Goal: Task Accomplishment & Management: Manage account settings

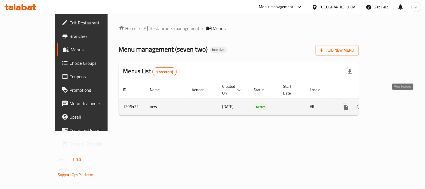
click at [390, 103] on icon "enhanced table" at bounding box center [386, 106] width 7 height 7
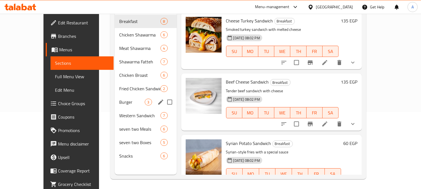
scroll to position [79, 0]
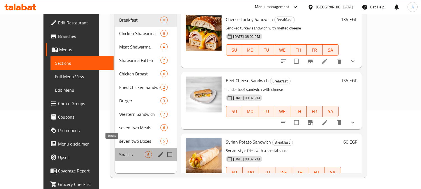
click at [119, 151] on span "Snacks" at bounding box center [132, 154] width 26 height 7
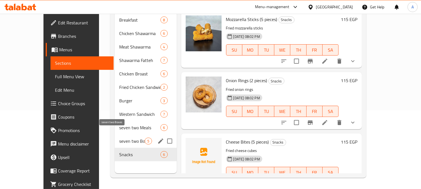
click at [119, 138] on span "seven two Boxes" at bounding box center [132, 141] width 26 height 7
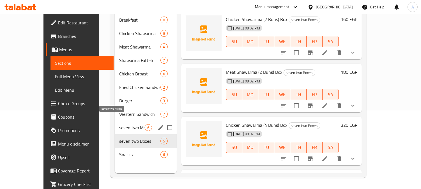
click at [119, 124] on span "seven two Meals" at bounding box center [132, 127] width 26 height 7
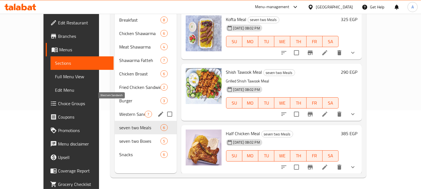
click at [119, 111] on span "Western Sandwich" at bounding box center [132, 114] width 26 height 7
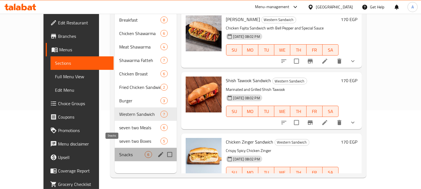
click at [119, 151] on span "Snacks" at bounding box center [132, 154] width 26 height 7
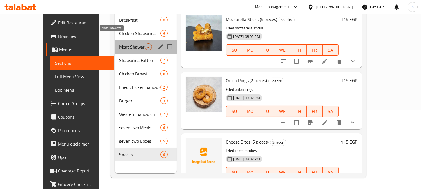
click at [119, 43] on span "Meat Shawarma" at bounding box center [132, 46] width 26 height 7
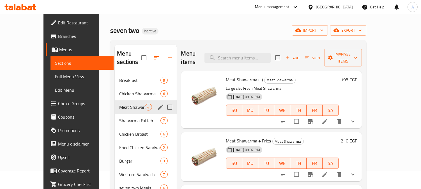
scroll to position [16, 0]
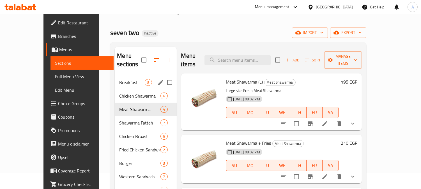
click at [119, 79] on span "Breakfast" at bounding box center [132, 82] width 26 height 7
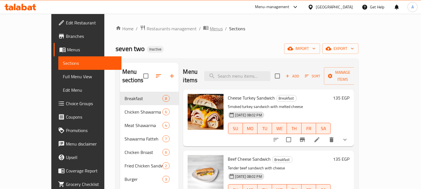
click at [210, 28] on span "Menus" at bounding box center [216, 28] width 13 height 7
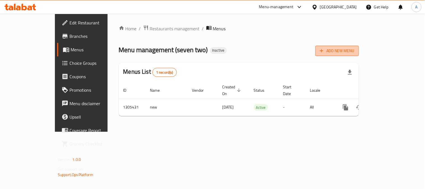
click at [355, 54] on span "Add New Menu" at bounding box center [337, 50] width 34 height 7
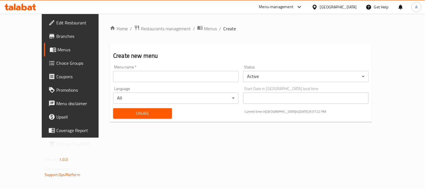
click at [139, 76] on input "text" at bounding box center [176, 76] width 126 height 11
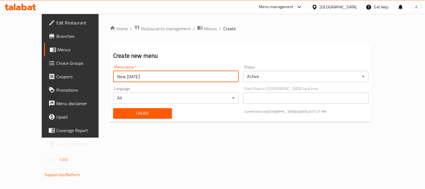
drag, startPoint x: 99, startPoint y: 77, endPoint x: 104, endPoint y: 76, distance: 4.8
click at [113, 76] on input "New [DATE]" at bounding box center [176, 76] width 126 height 11
click at [113, 77] on input "New [DATE]" at bounding box center [176, 76] width 126 height 11
type input "New [DATE]"
click at [153, 114] on span "Create" at bounding box center [143, 113] width 50 height 7
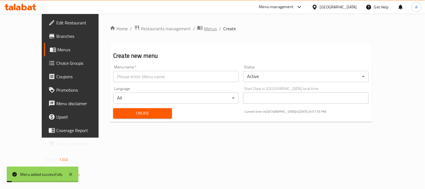
click at [204, 28] on span "Menus" at bounding box center [210, 28] width 13 height 7
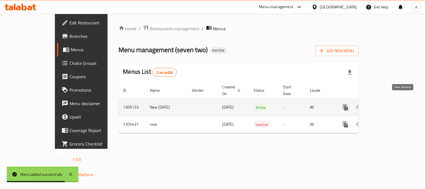
click at [389, 105] on icon "enhanced table" at bounding box center [386, 107] width 5 height 5
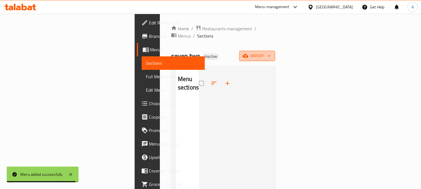
click at [271, 52] on span "import" at bounding box center [257, 55] width 27 height 7
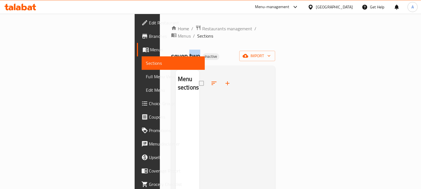
drag, startPoint x: 100, startPoint y: 49, endPoint x: 109, endPoint y: 48, distance: 8.8
click at [171, 50] on span "seven two" at bounding box center [185, 56] width 29 height 13
copy span "two"
drag, startPoint x: 247, startPoint y: 44, endPoint x: 257, endPoint y: 42, distance: 10.7
click at [247, 51] on div "seven two Inactive import" at bounding box center [223, 56] width 104 height 10
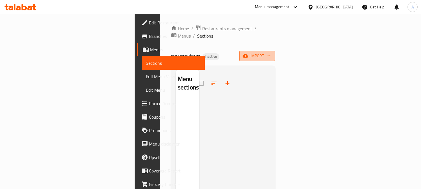
click at [248, 53] on icon "button" at bounding box center [246, 56] width 6 height 6
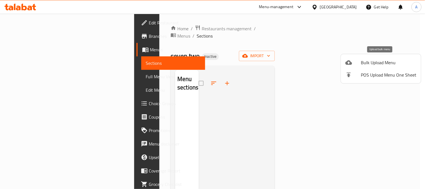
click at [363, 61] on span "Bulk Upload Menu" at bounding box center [389, 62] width 56 height 7
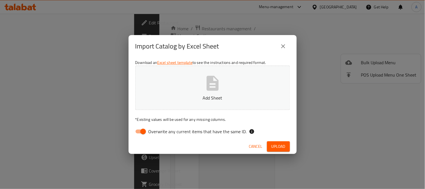
click at [211, 132] on span "Overwrite any current items that have the same ID." at bounding box center [198, 131] width 98 height 7
click at [159, 132] on input "Overwrite any current items that have the same ID." at bounding box center [143, 131] width 32 height 11
checkbox input "false"
click at [206, 96] on p "Add Sheet" at bounding box center [212, 98] width 137 height 7
click at [285, 146] on span "Upload" at bounding box center [279, 146] width 14 height 7
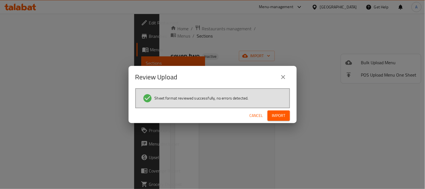
click at [275, 114] on span "Import" at bounding box center [278, 115] width 13 height 7
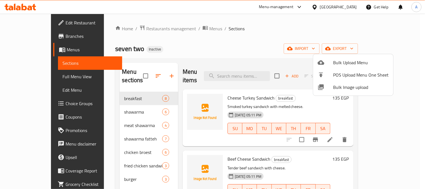
click at [13, 37] on div at bounding box center [212, 94] width 425 height 189
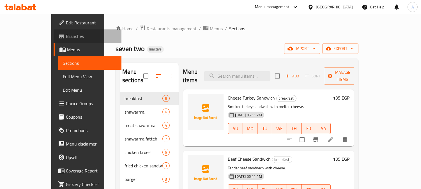
click at [66, 38] on span "Branches" at bounding box center [91, 36] width 51 height 7
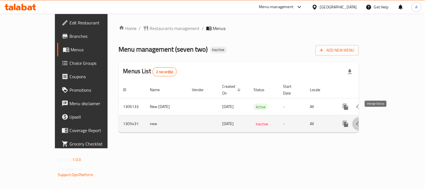
click at [363, 121] on icon "enhanced table" at bounding box center [359, 124] width 7 height 7
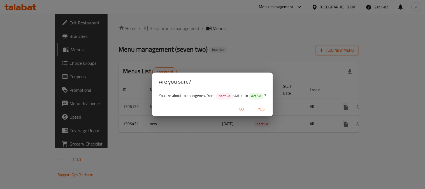
click at [262, 109] on span "Yes" at bounding box center [261, 109] width 13 height 7
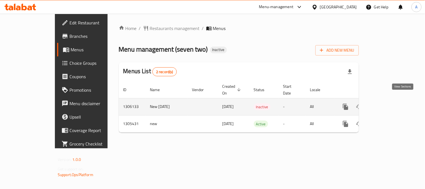
click at [389, 104] on icon "enhanced table" at bounding box center [386, 106] width 5 height 5
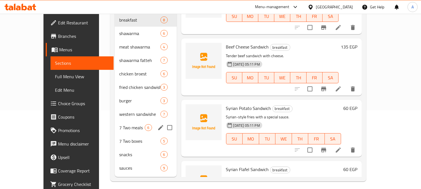
scroll to position [93, 0]
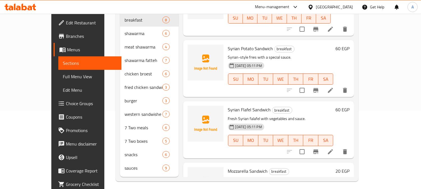
click at [66, 102] on span "Choice Groups" at bounding box center [91, 103] width 51 height 7
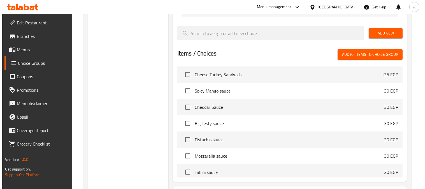
scroll to position [363, 0]
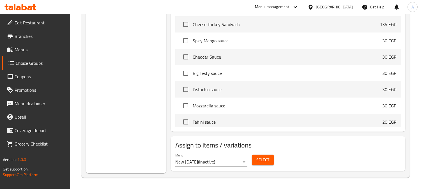
click at [265, 163] on span "Select" at bounding box center [262, 159] width 13 height 7
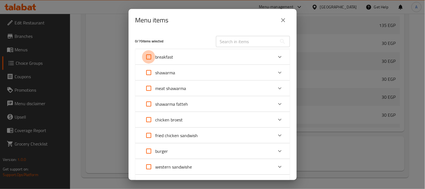
click at [151, 57] on input "Expand" at bounding box center [148, 56] width 13 height 13
checkbox input "true"
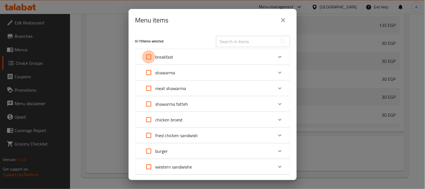
checkbox input "true"
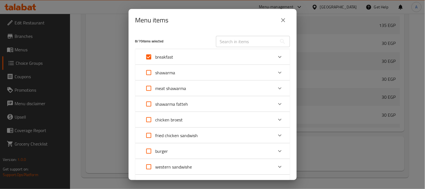
click at [150, 73] on input "Expand" at bounding box center [148, 72] width 13 height 13
checkbox input "true"
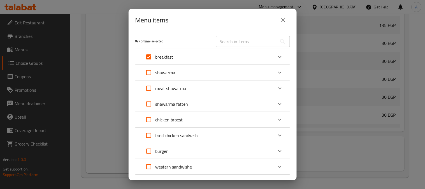
checkbox input "true"
click at [149, 88] on input "Expand" at bounding box center [148, 88] width 13 height 13
checkbox input "true"
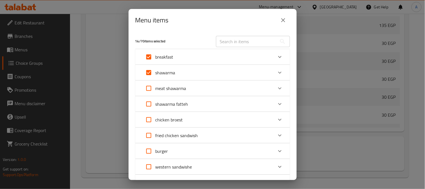
checkbox input "true"
drag, startPoint x: 149, startPoint y: 105, endPoint x: 150, endPoint y: 109, distance: 4.4
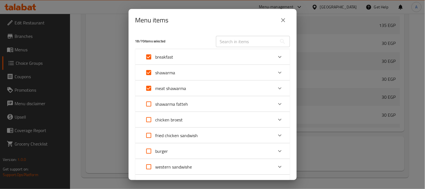
click at [149, 108] on input "Expand" at bounding box center [148, 103] width 13 height 13
checkbox input "true"
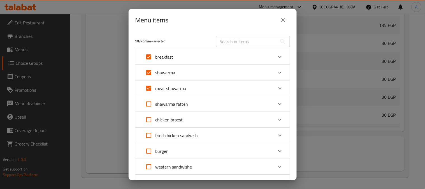
checkbox input "true"
click at [146, 119] on input "Expand" at bounding box center [148, 119] width 13 height 13
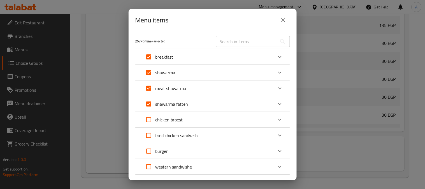
checkbox input "true"
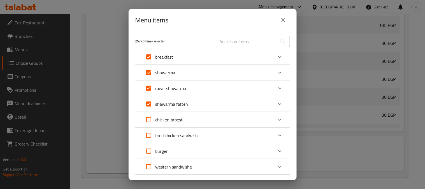
checkbox input "true"
drag, startPoint x: 149, startPoint y: 137, endPoint x: 152, endPoint y: 149, distance: 11.8
click at [149, 137] on input "Expand" at bounding box center [148, 135] width 13 height 13
checkbox input "true"
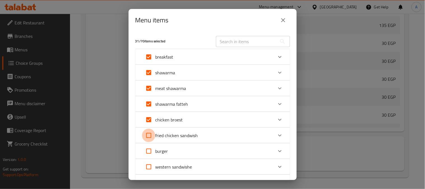
checkbox input "true"
click at [152, 150] on input "Expand" at bounding box center [148, 150] width 13 height 13
checkbox input "true"
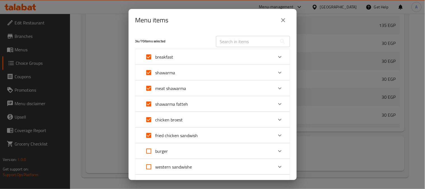
checkbox input "true"
click at [150, 167] on input "Expand" at bounding box center [148, 166] width 13 height 13
checkbox input "true"
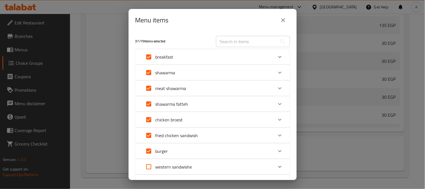
checkbox input "true"
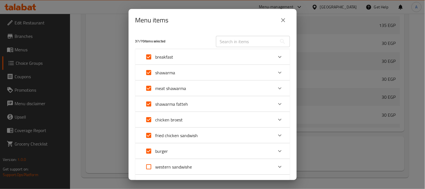
checkbox input "true"
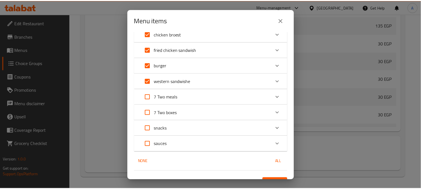
scroll to position [93, 0]
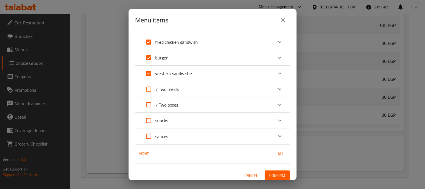
click at [149, 89] on input "Expand" at bounding box center [148, 88] width 13 height 13
checkbox input "true"
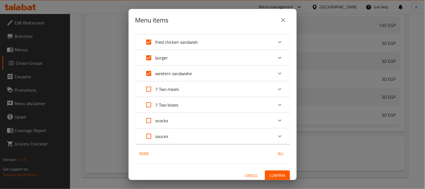
checkbox input "true"
click at [149, 103] on input "Expand" at bounding box center [148, 104] width 13 height 13
checkbox input "true"
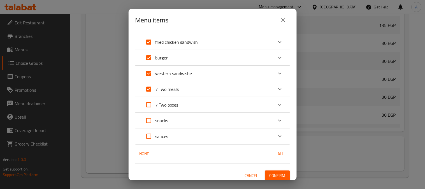
checkbox input "true"
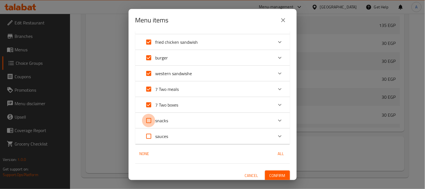
click at [150, 119] on input "Expand" at bounding box center [148, 120] width 13 height 13
checkbox input "true"
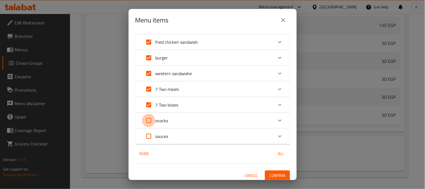
checkbox input "true"
click at [146, 136] on input "Expand" at bounding box center [148, 136] width 13 height 13
checkbox input "true"
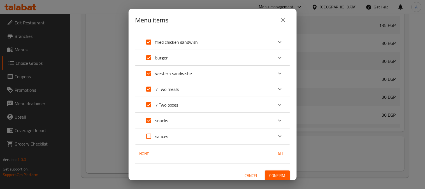
checkbox input "true"
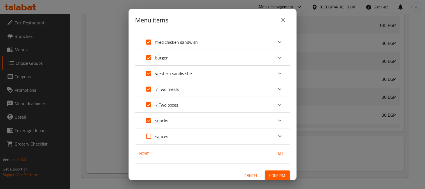
checkbox input "true"
click at [272, 175] on span "Confirm" at bounding box center [278, 175] width 16 height 7
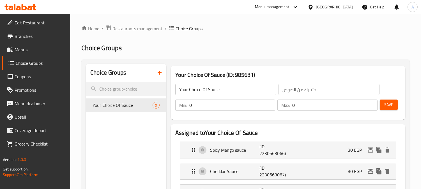
click at [19, 51] on span "Menus" at bounding box center [40, 49] width 51 height 7
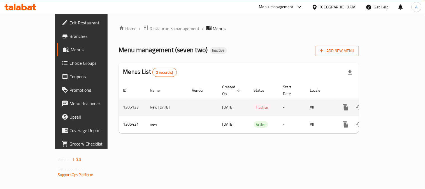
click at [390, 104] on icon "enhanced table" at bounding box center [386, 107] width 7 height 7
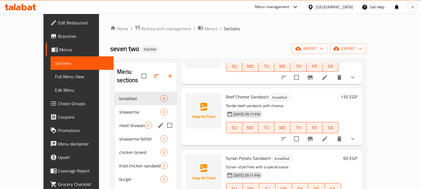
click at [119, 122] on span "meat shawarma" at bounding box center [132, 125] width 26 height 7
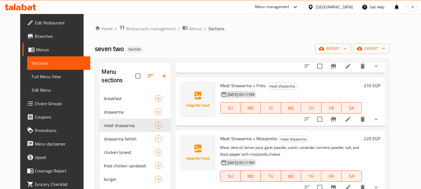
scroll to position [68, 0]
click at [379, 116] on icon "show more" at bounding box center [376, 119] width 7 height 7
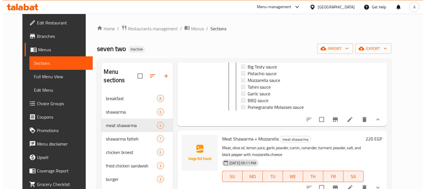
scroll to position [163, 0]
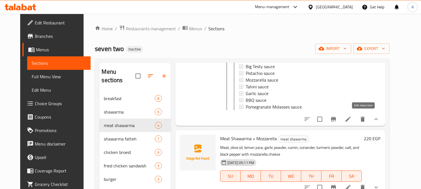
click at [351, 116] on icon at bounding box center [348, 119] width 7 height 7
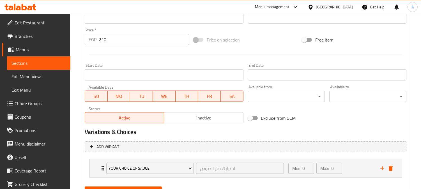
scroll to position [216, 0]
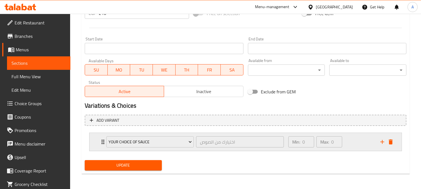
click at [359, 141] on div "Min: 0 ​ Max: 0 ​" at bounding box center [331, 142] width 92 height 18
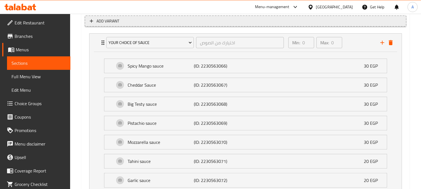
scroll to position [340, 0]
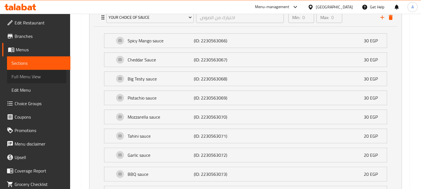
click at [19, 77] on span "Full Menu View" at bounding box center [38, 76] width 54 height 7
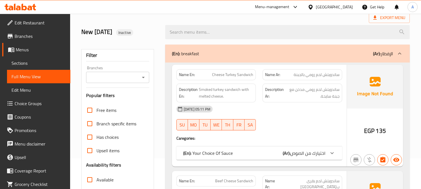
scroll to position [31, 0]
click at [144, 79] on icon "Open" at bounding box center [143, 77] width 7 height 7
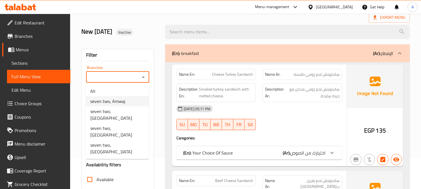
drag, startPoint x: 121, startPoint y: 100, endPoint x: 150, endPoint y: 73, distance: 39.7
click at [122, 100] on span "seven two, Amwaj" at bounding box center [107, 101] width 35 height 7
type input "seven two, Amwaj"
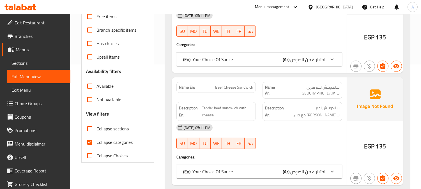
scroll to position [187, 0]
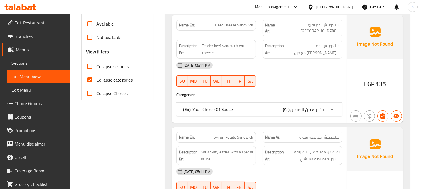
click at [91, 80] on input "Collapse categories" at bounding box center [89, 79] width 13 height 13
checkbox input "false"
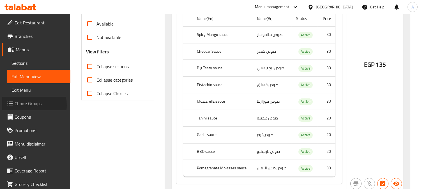
click at [24, 105] on span "Choice Groups" at bounding box center [40, 103] width 51 height 7
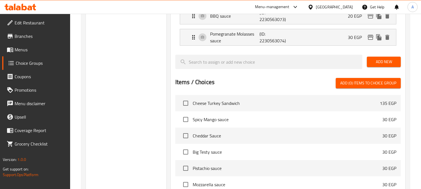
scroll to position [235, 0]
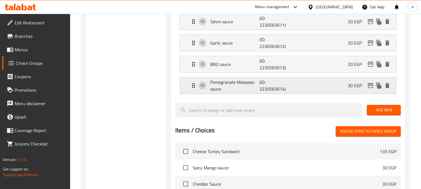
click at [300, 85] on div "Pomegranate Molasses sauce (ID: 2230563074) 30 EGP" at bounding box center [289, 85] width 199 height 16
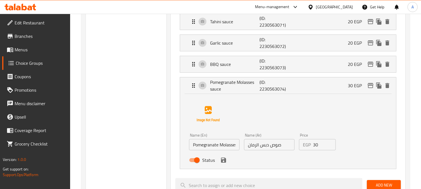
scroll to position [0, 13]
drag, startPoint x: 221, startPoint y: 146, endPoint x: 245, endPoint y: 146, distance: 24.1
click at [245, 146] on div "Name (En) Pomegranate Molasses sauce Name (En) Name (Ar) صوص دبس الرمان Name (A…" at bounding box center [269, 149] width 165 height 37
click at [229, 148] on input "Pomegranate Molasses sauce" at bounding box center [214, 144] width 50 height 11
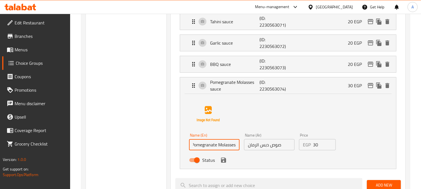
scroll to position [0, 2]
type input "Pomegranate Molasses"
click at [276, 145] on input "صوص دبس الرمان" at bounding box center [269, 144] width 50 height 11
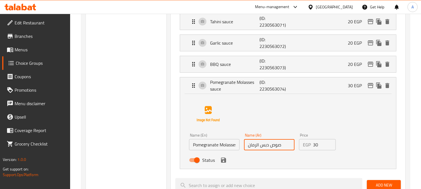
click at [276, 145] on input "صوص دبس الرمان" at bounding box center [269, 144] width 50 height 11
click at [223, 162] on icon "save" at bounding box center [223, 160] width 7 height 7
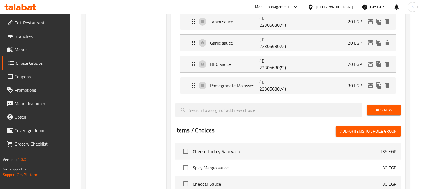
type input "دبس الرمان"
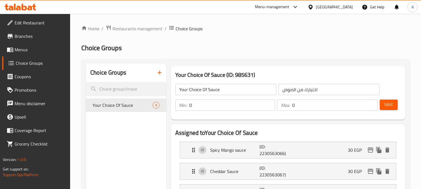
click at [392, 102] on span "Save" at bounding box center [388, 104] width 9 height 7
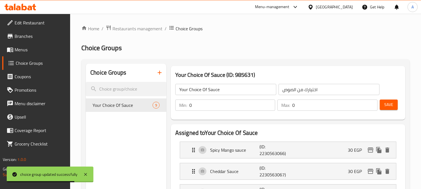
click at [20, 50] on span "Menus" at bounding box center [40, 49] width 51 height 7
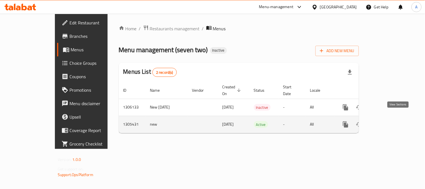
click at [390, 121] on icon "enhanced table" at bounding box center [386, 124] width 7 height 7
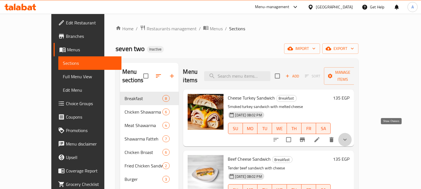
click at [348, 136] on icon "show more" at bounding box center [345, 139] width 7 height 7
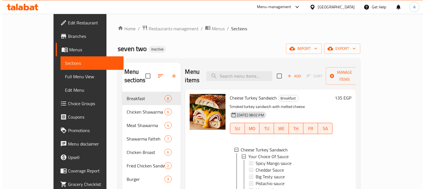
scroll to position [62, 0]
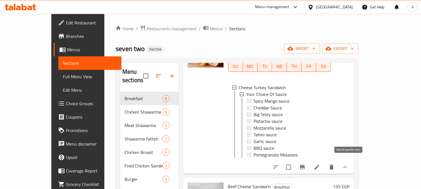
click at [306, 165] on icon "Branch-specific-item" at bounding box center [302, 167] width 7 height 7
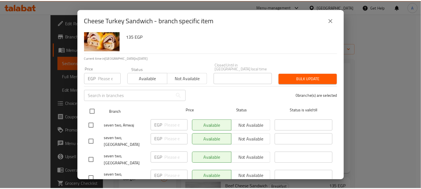
scroll to position [33, 0]
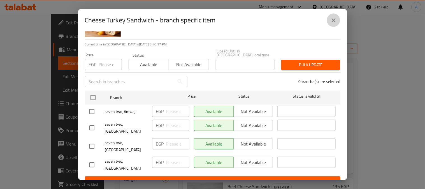
click at [331, 19] on icon "close" at bounding box center [334, 20] width 7 height 7
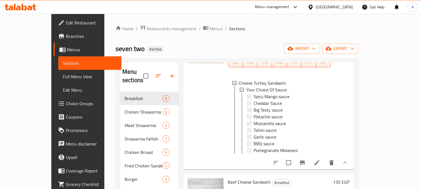
scroll to position [0, 0]
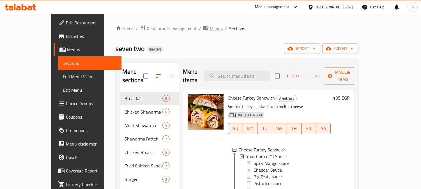
click at [210, 30] on span "Menus" at bounding box center [216, 28] width 13 height 7
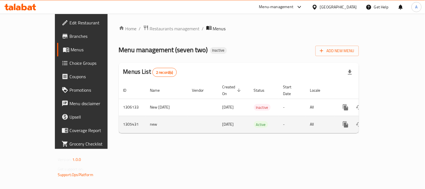
click at [390, 121] on icon "enhanced table" at bounding box center [386, 124] width 7 height 7
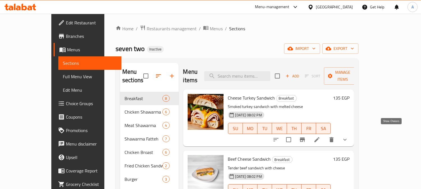
click at [348, 136] on icon "show more" at bounding box center [345, 139] width 7 height 7
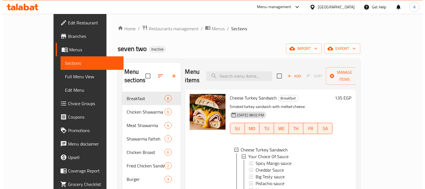
scroll to position [62, 0]
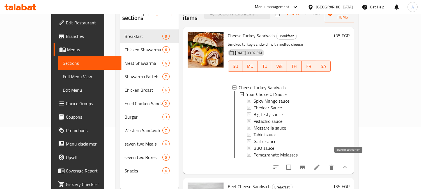
click at [305, 165] on icon "Branch-specific-item" at bounding box center [302, 167] width 5 height 4
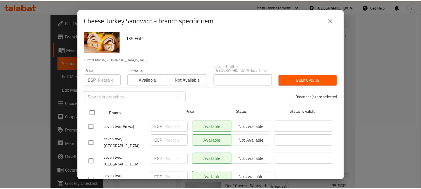
scroll to position [33, 0]
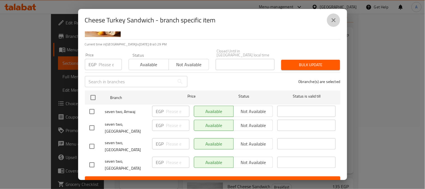
click at [334, 18] on icon "close" at bounding box center [334, 20] width 7 height 7
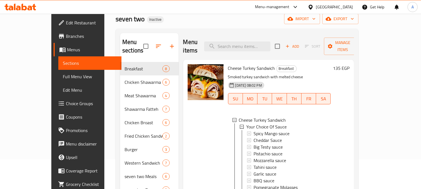
scroll to position [0, 0]
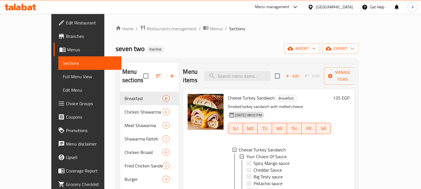
click at [66, 36] on span "Branches" at bounding box center [91, 36] width 51 height 7
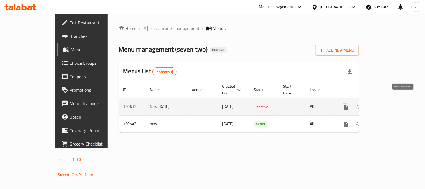
click at [390, 103] on icon "enhanced table" at bounding box center [386, 106] width 7 height 7
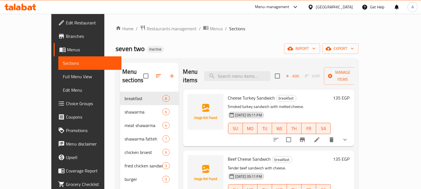
click at [63, 78] on span "Full Menu View" at bounding box center [90, 76] width 54 height 7
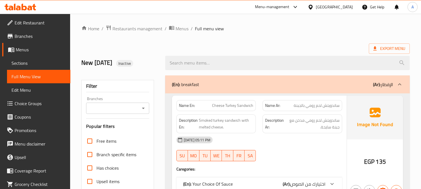
click at [143, 106] on icon "Open" at bounding box center [143, 108] width 7 height 7
drag, startPoint x: 152, startPoint y: 90, endPoint x: 154, endPoint y: 86, distance: 4.9
click at [152, 89] on div "Filter Branches Branches Popular filters Free items Branch specific items Has c…" at bounding box center [117, 183] width 73 height 207
click at [146, 110] on icon "Open" at bounding box center [143, 108] width 7 height 7
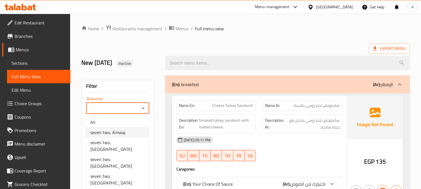
click at [112, 134] on span "seven two, Amwaj" at bounding box center [107, 132] width 35 height 7
type input "seven two, Amwaj"
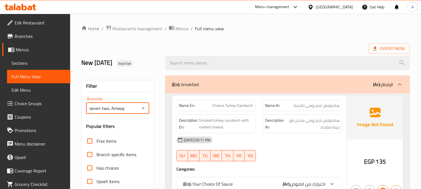
scroll to position [125, 0]
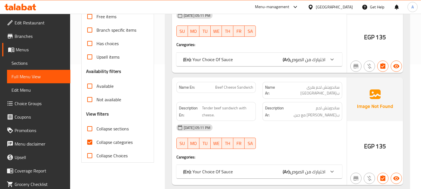
click at [89, 142] on input "Collapse categories" at bounding box center [89, 141] width 13 height 13
checkbox input "false"
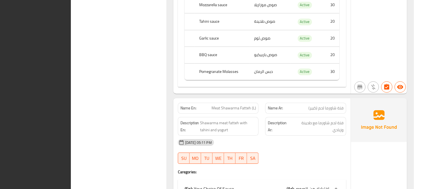
scroll to position [0, 0]
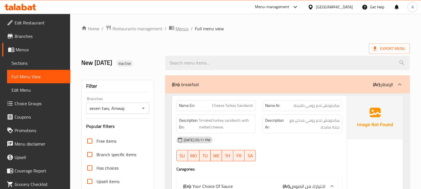
click at [183, 29] on span "Menus" at bounding box center [182, 28] width 13 height 7
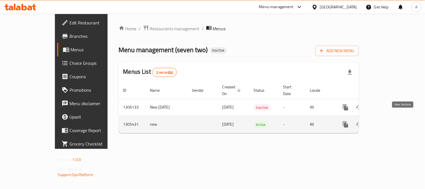
click at [390, 121] on icon "enhanced table" at bounding box center [386, 124] width 7 height 7
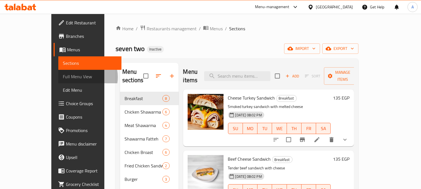
click at [63, 77] on span "Full Menu View" at bounding box center [90, 76] width 54 height 7
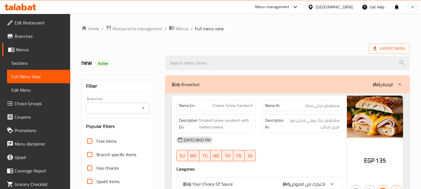
scroll to position [218, 0]
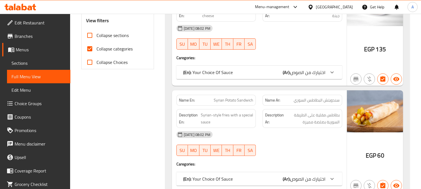
click at [87, 51] on input "Collapse categories" at bounding box center [89, 48] width 13 height 13
checkbox input "false"
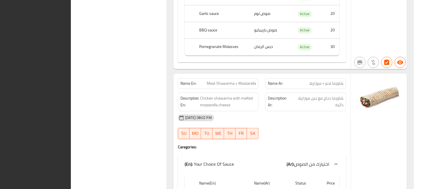
scroll to position [4765, 0]
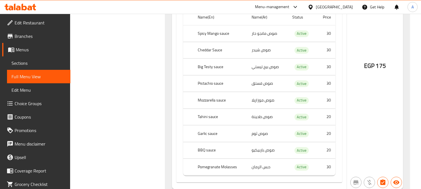
click at [41, 21] on span "Edit Restaurant" at bounding box center [40, 22] width 51 height 7
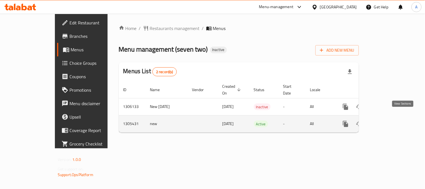
click at [389, 121] on icon "enhanced table" at bounding box center [386, 123] width 5 height 5
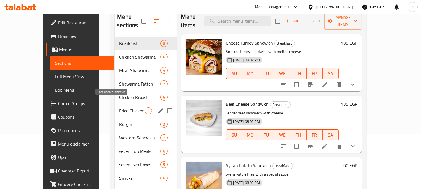
scroll to position [62, 0]
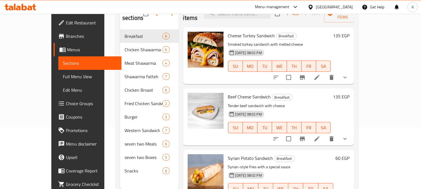
click at [66, 23] on span "Edit Restaurant" at bounding box center [91, 22] width 51 height 7
